Goal: Find specific page/section: Find specific page/section

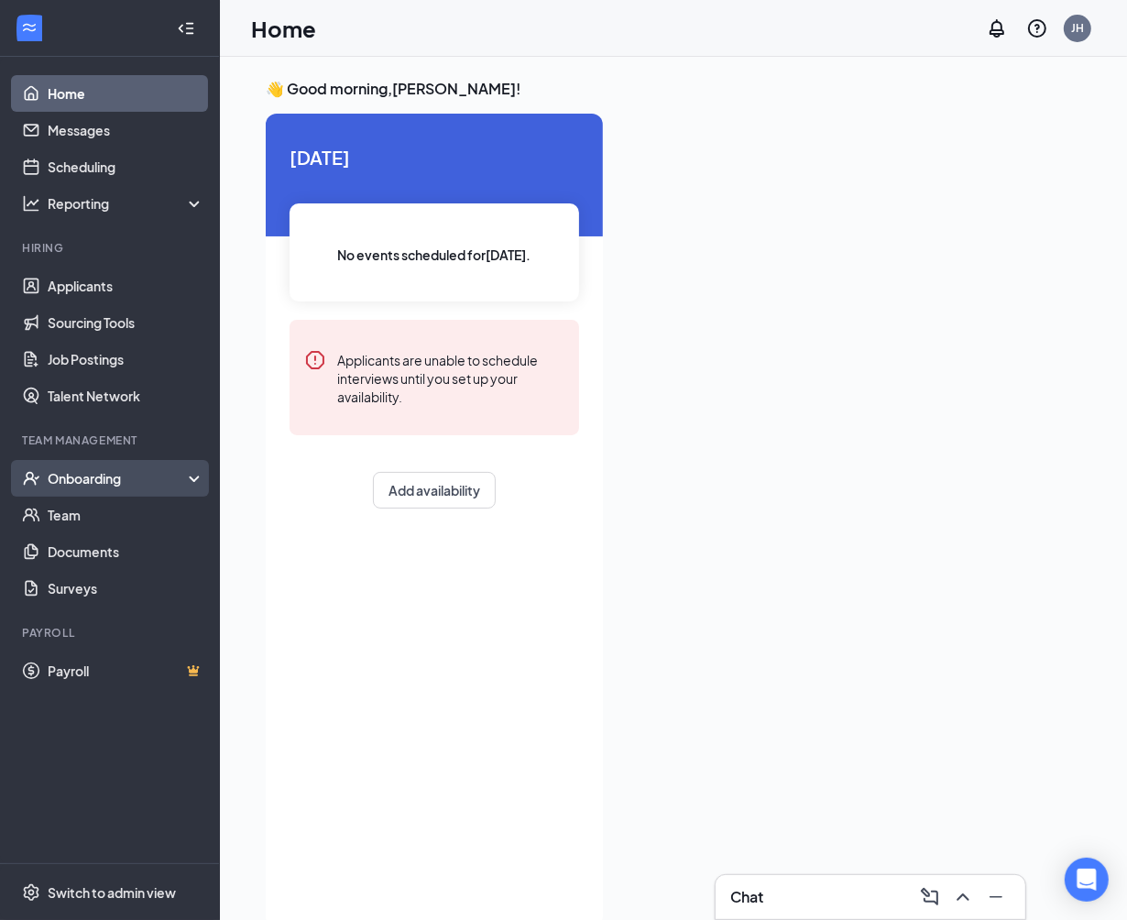
click at [139, 472] on div "Onboarding" at bounding box center [118, 478] width 141 height 18
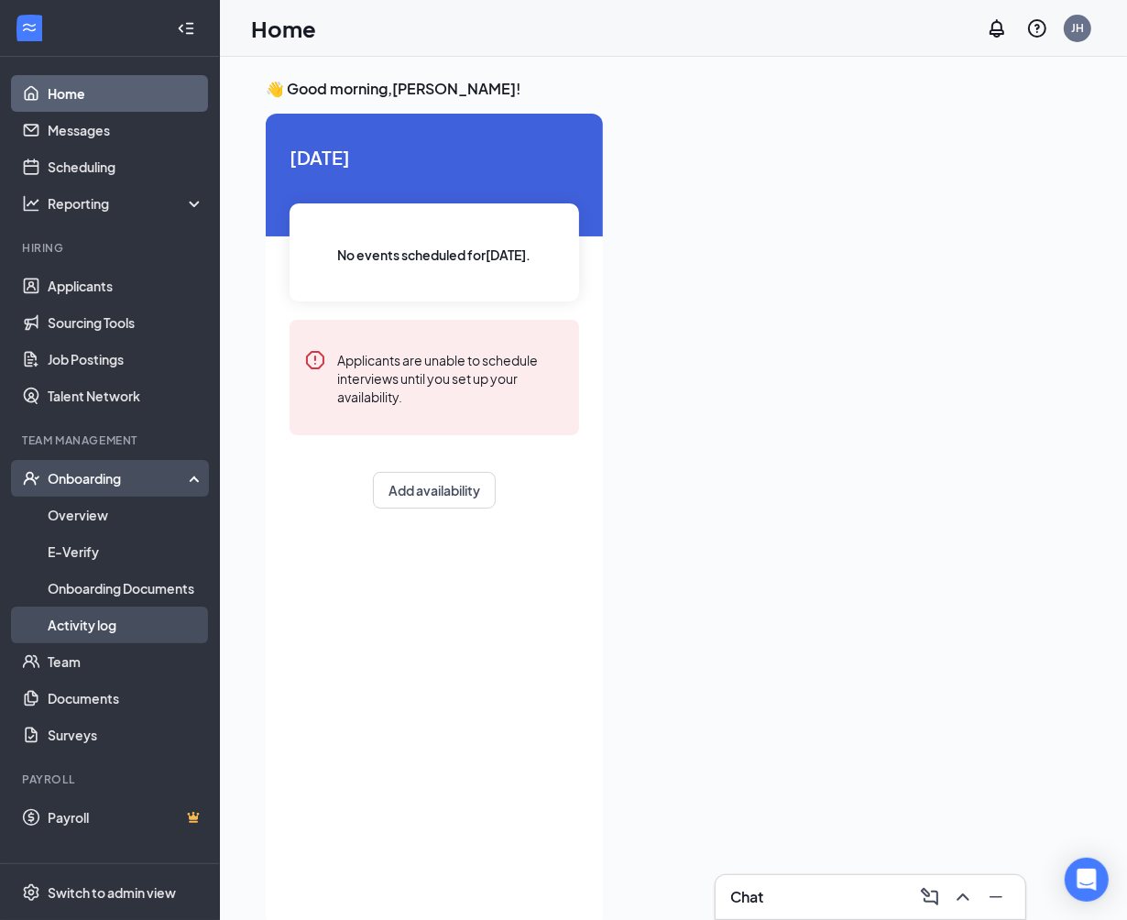
click at [65, 618] on link "Activity log" at bounding box center [126, 625] width 157 height 37
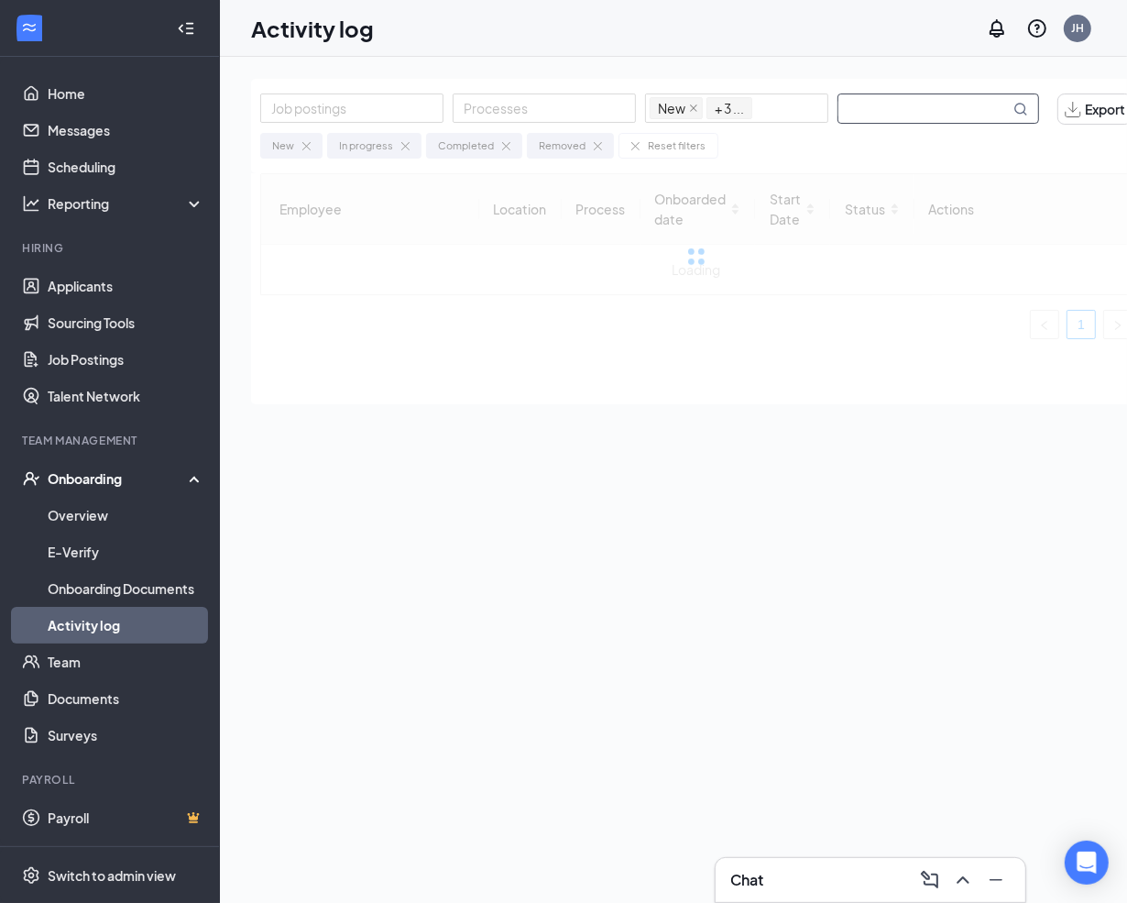
click at [898, 103] on input "text" at bounding box center [923, 108] width 171 height 28
type input "alexandri"
